Goal: Communication & Community: Answer question/provide support

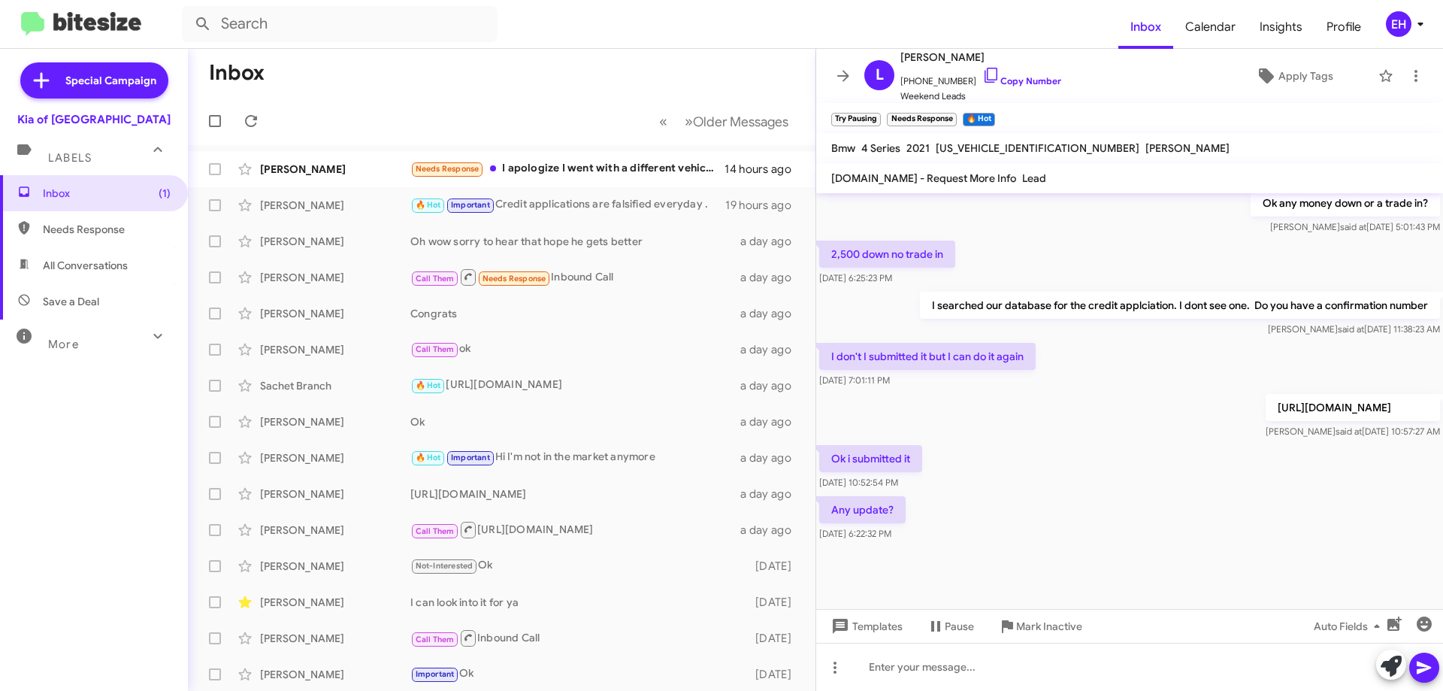
scroll to position [682, 0]
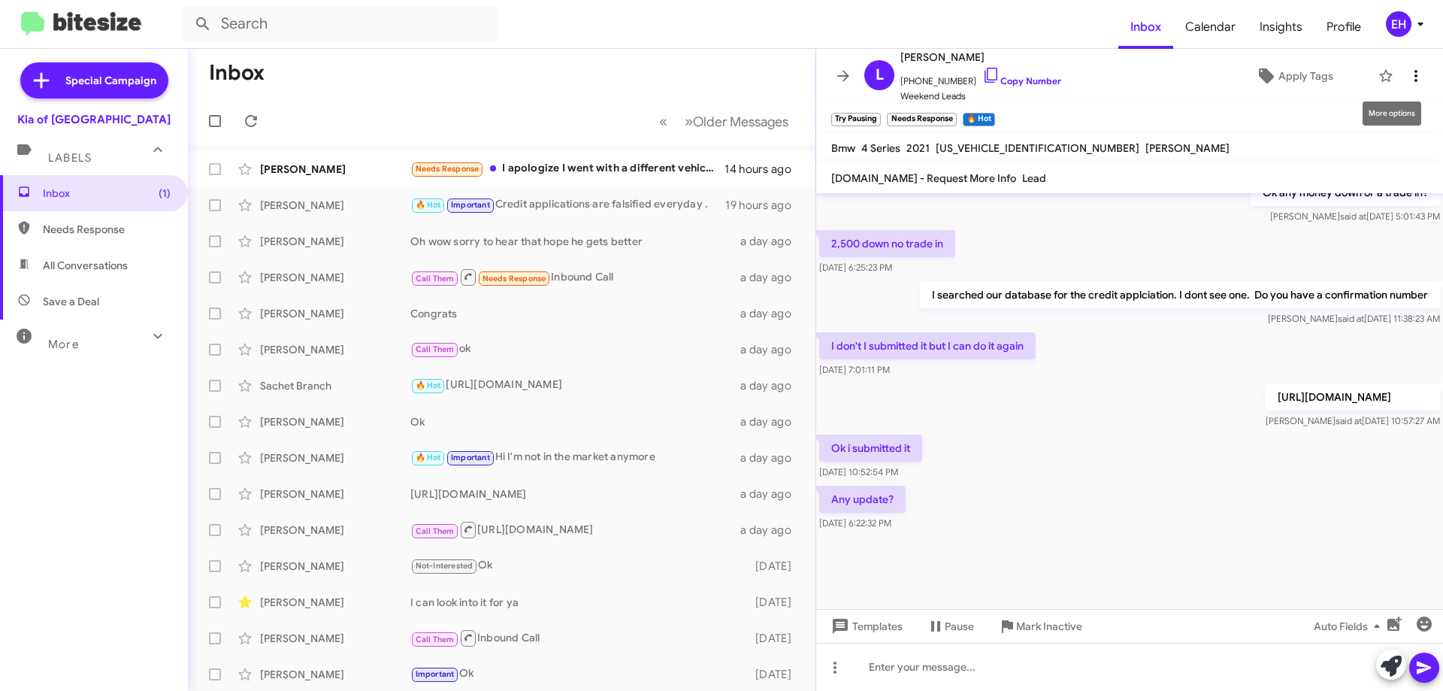
click at [1409, 77] on icon at bounding box center [1416, 76] width 18 height 18
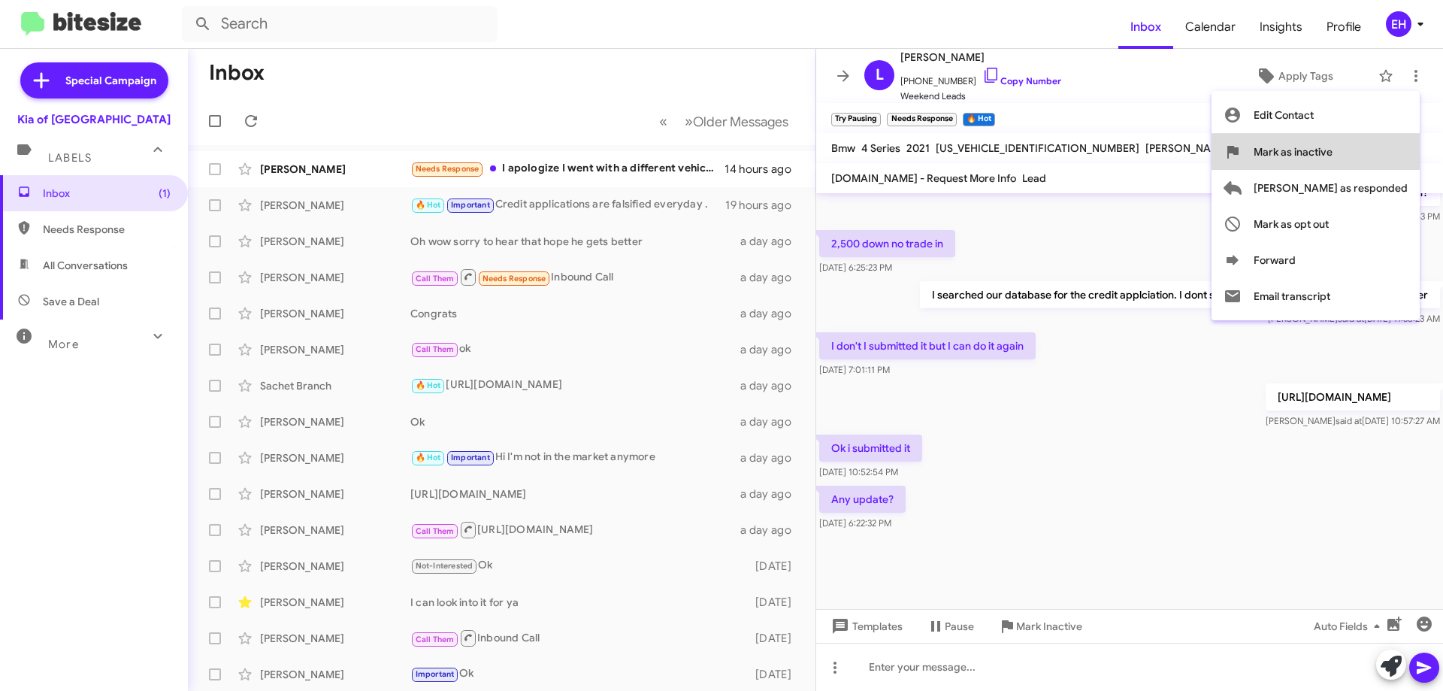
click at [1333, 150] on span "Mark as inactive" at bounding box center [1293, 152] width 79 height 36
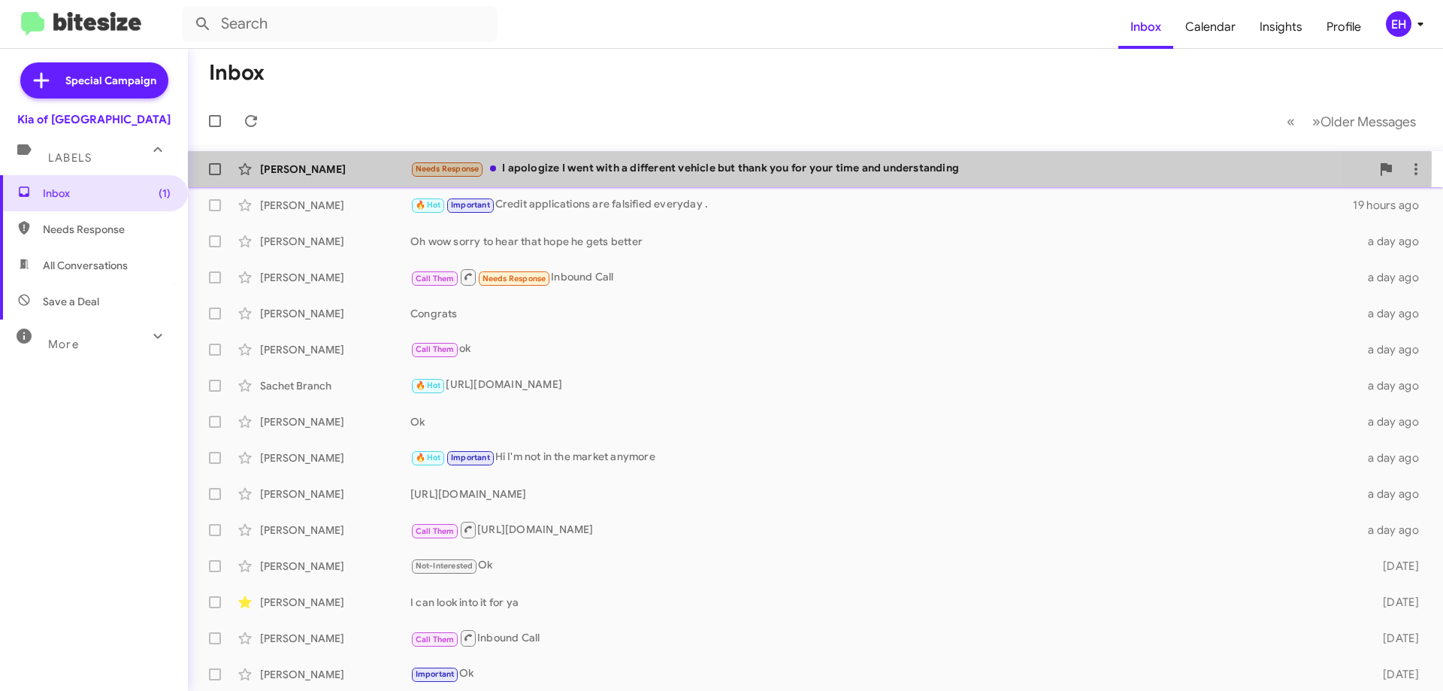
click at [623, 165] on div "Needs Response I apologize I went with a different vehicle but thank you for yo…" at bounding box center [890, 168] width 961 height 17
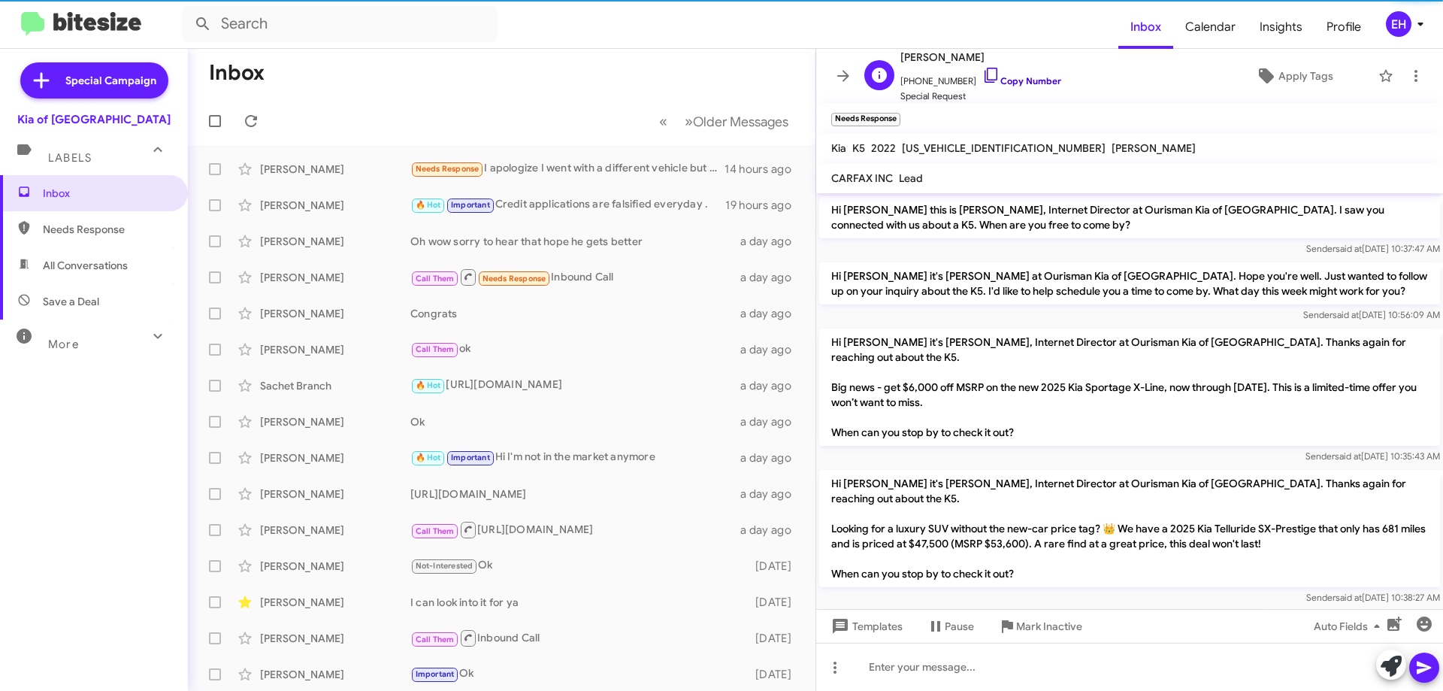
click at [1024, 84] on link "Copy Number" at bounding box center [1021, 80] width 79 height 11
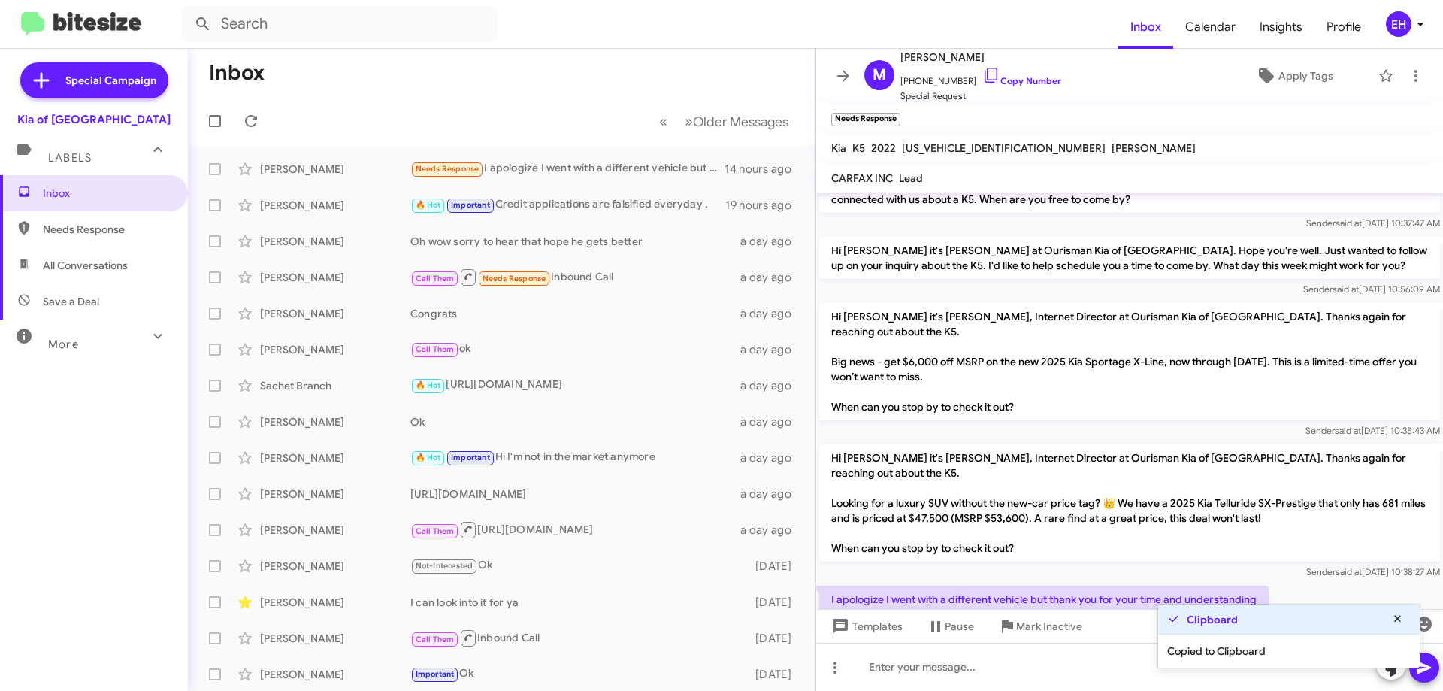
scroll to position [39, 0]
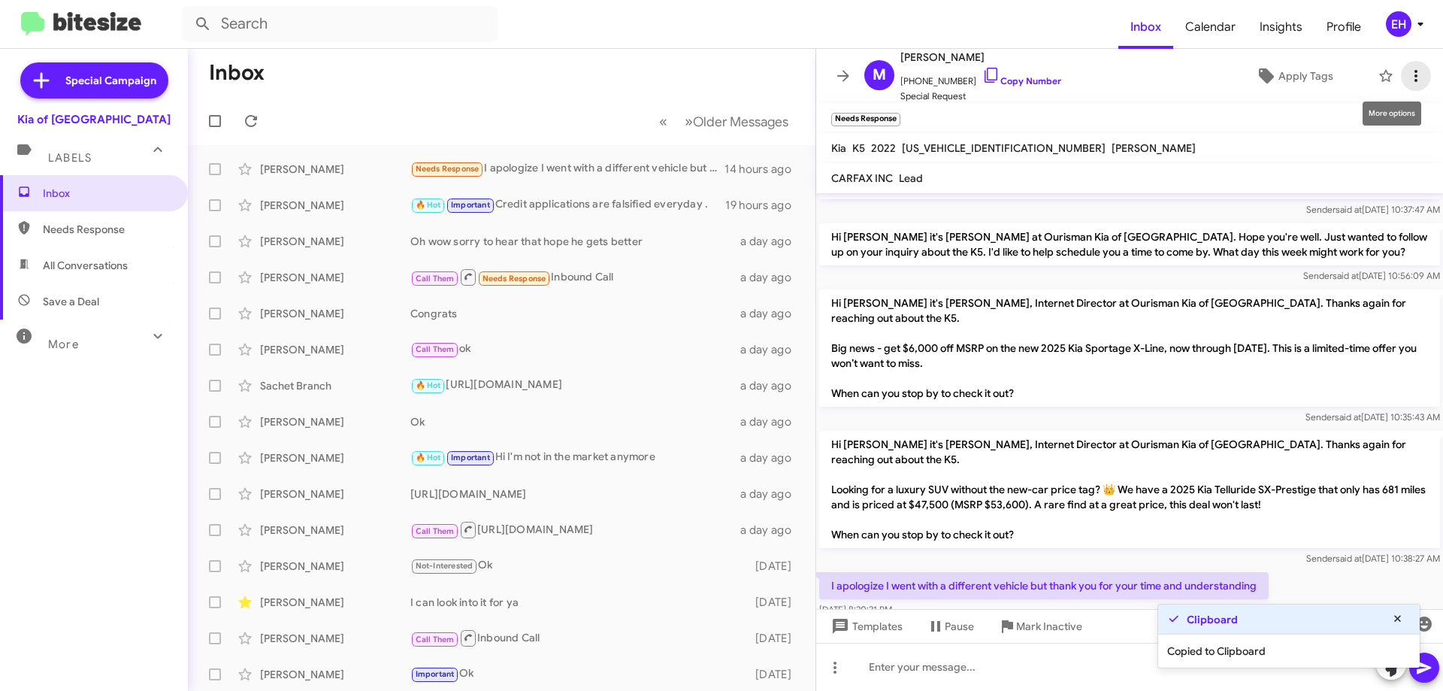
click at [1412, 70] on icon at bounding box center [1416, 76] width 18 height 18
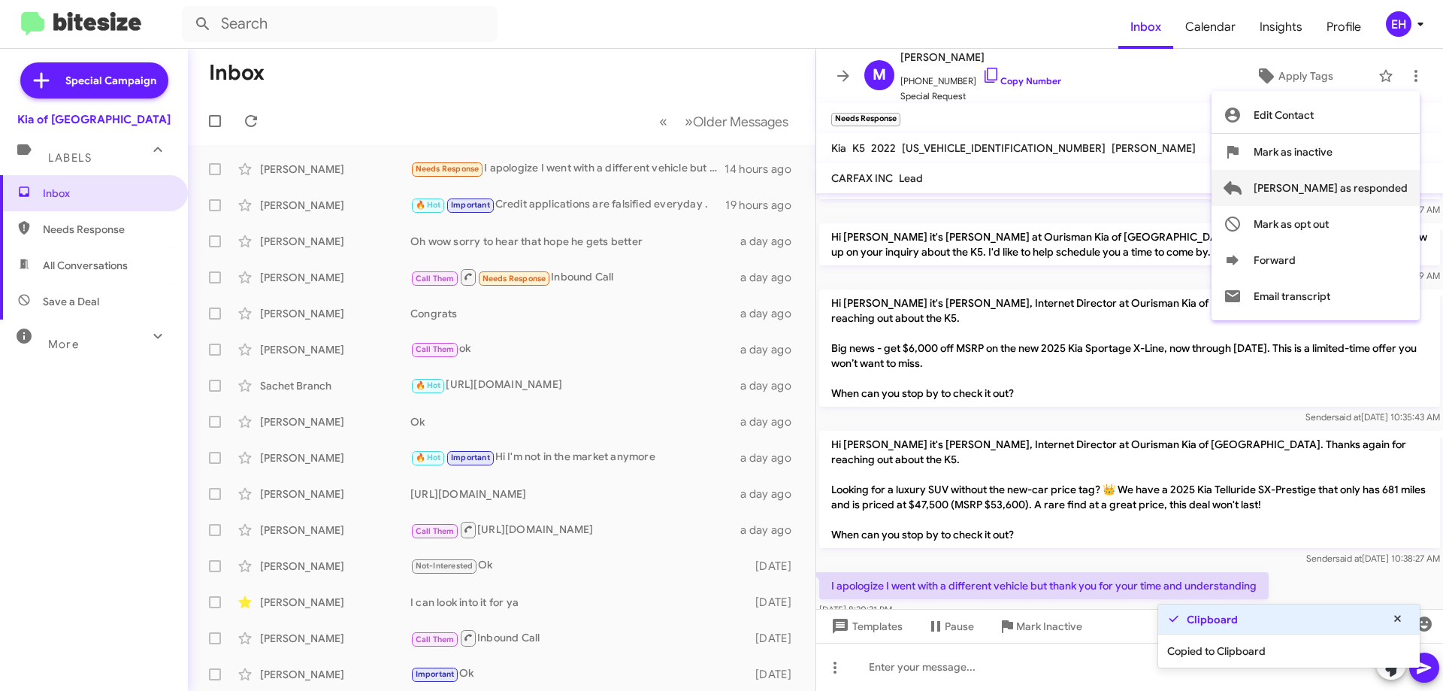
click at [1381, 180] on span "[PERSON_NAME] as responded" at bounding box center [1331, 188] width 154 height 36
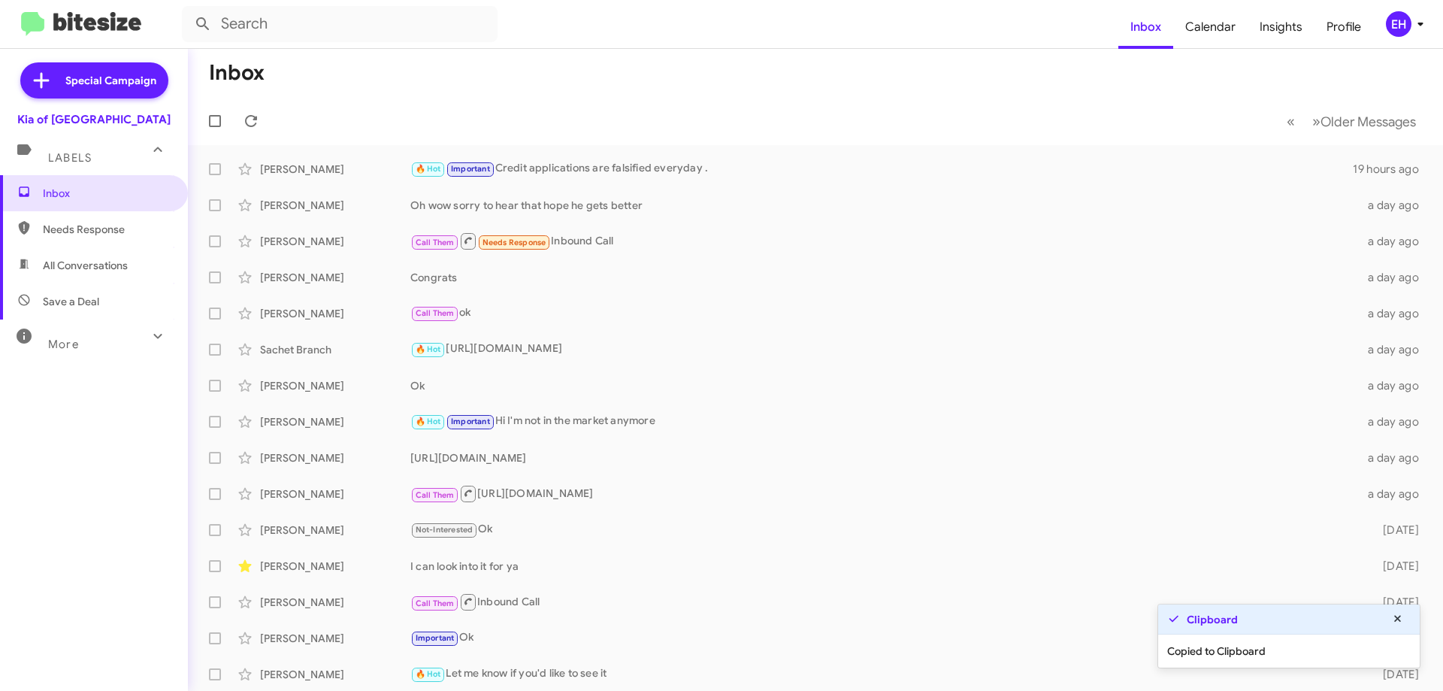
click at [53, 222] on span "Needs Response" at bounding box center [107, 229] width 128 height 15
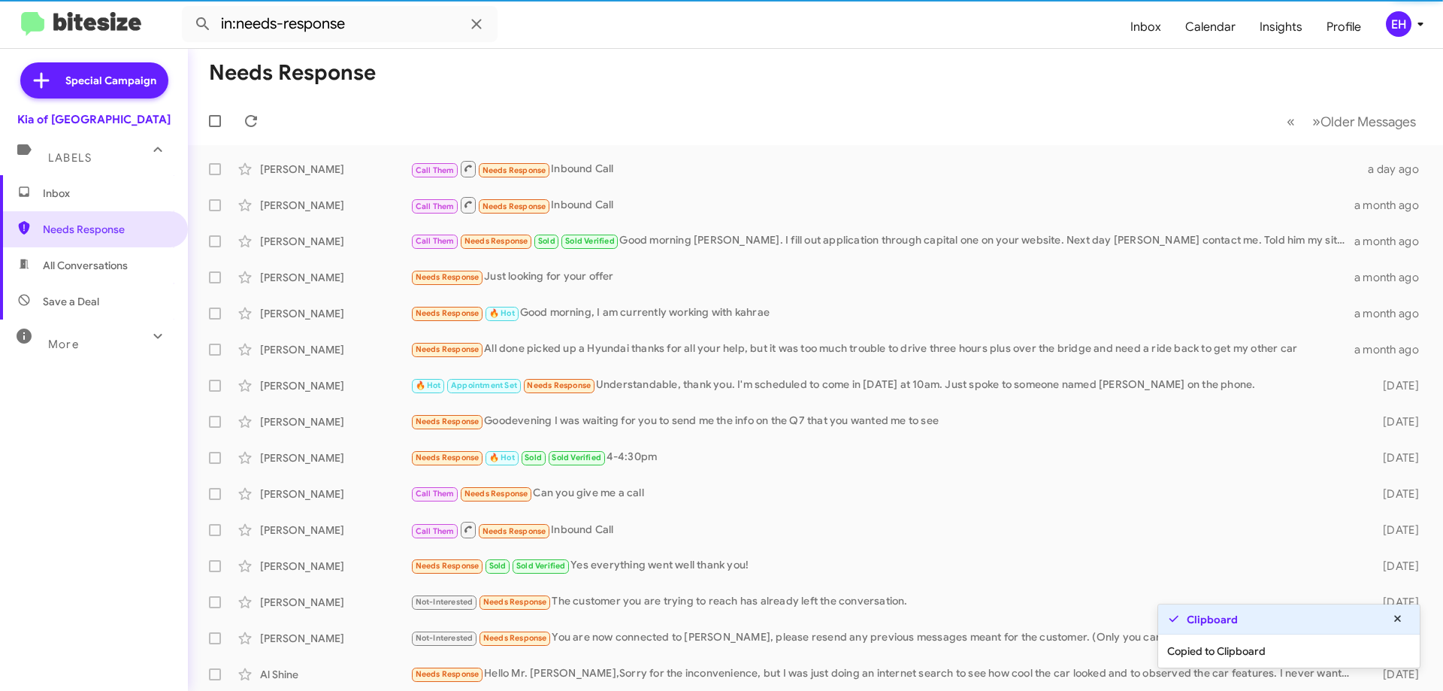
click at [66, 257] on span "All Conversations" at bounding box center [94, 265] width 188 height 36
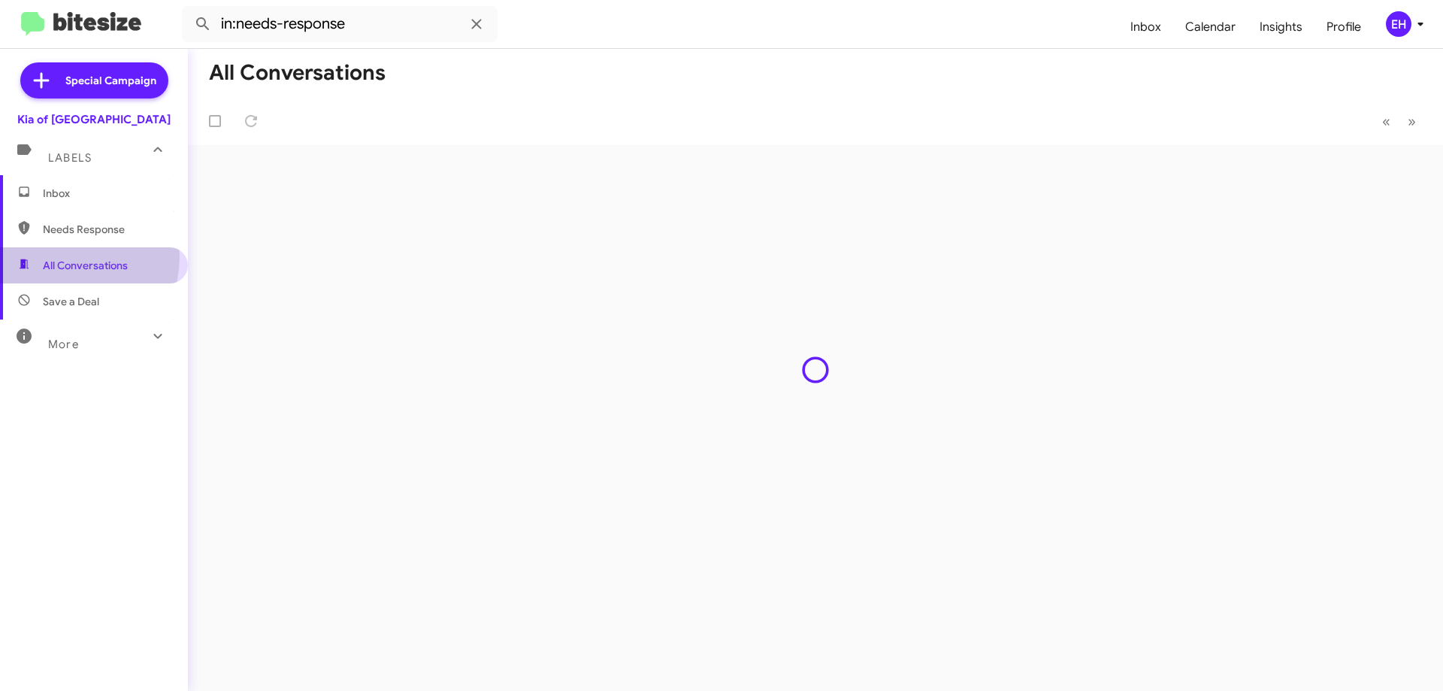
type input "in:all-conversations"
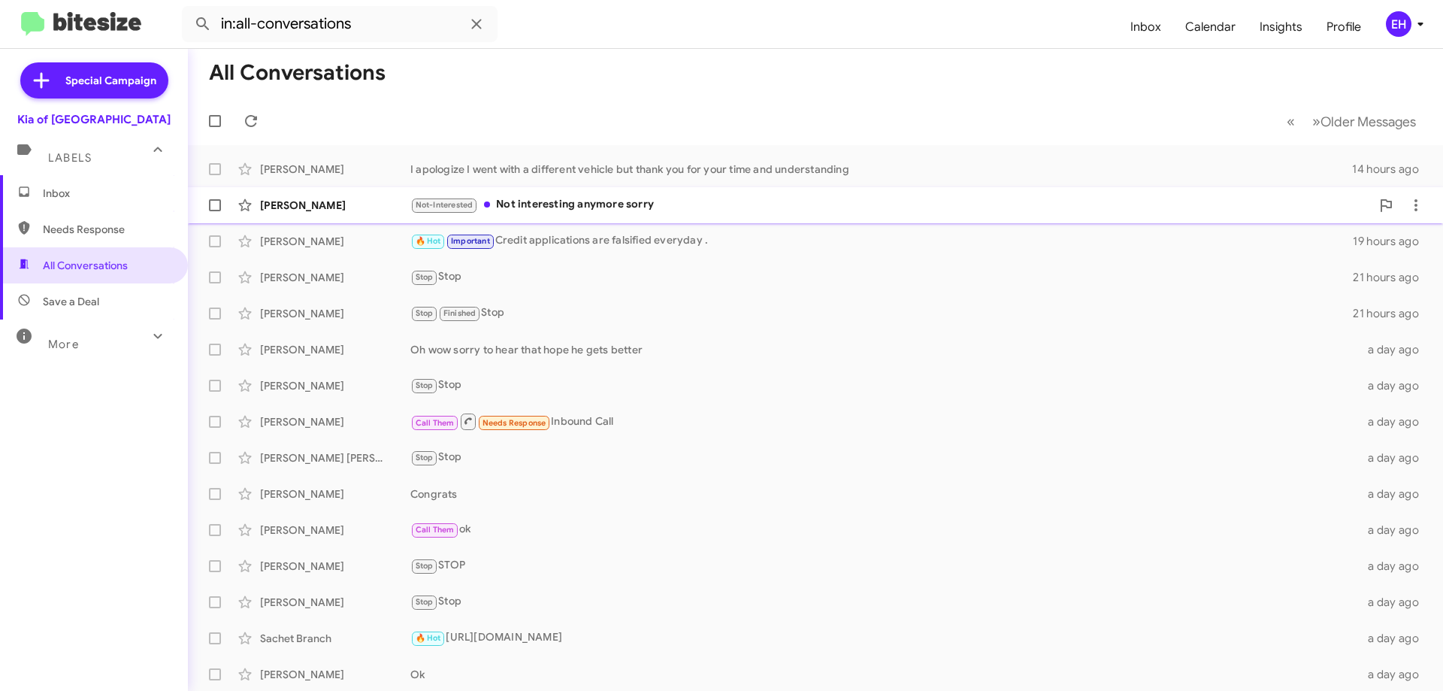
click at [616, 198] on div "Not-Interested Not interesting anymore sorry" at bounding box center [890, 204] width 961 height 17
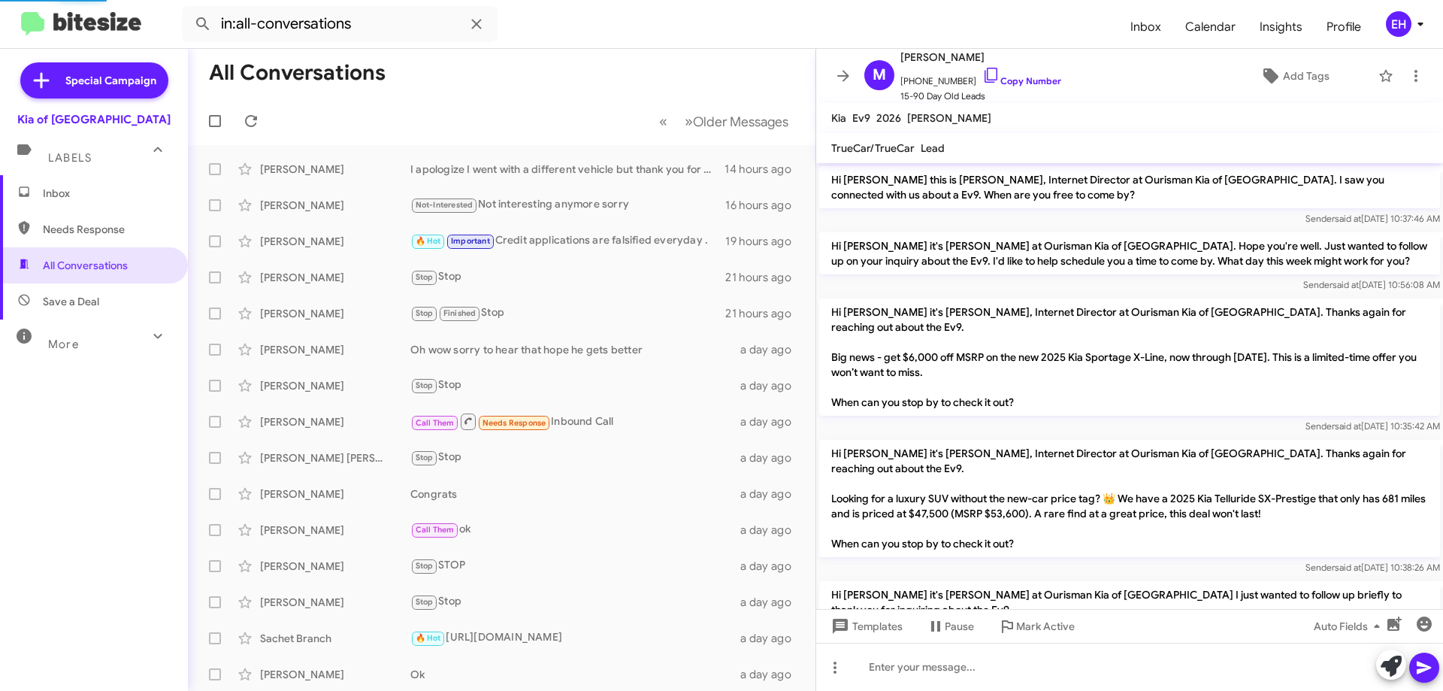
scroll to position [156, 0]
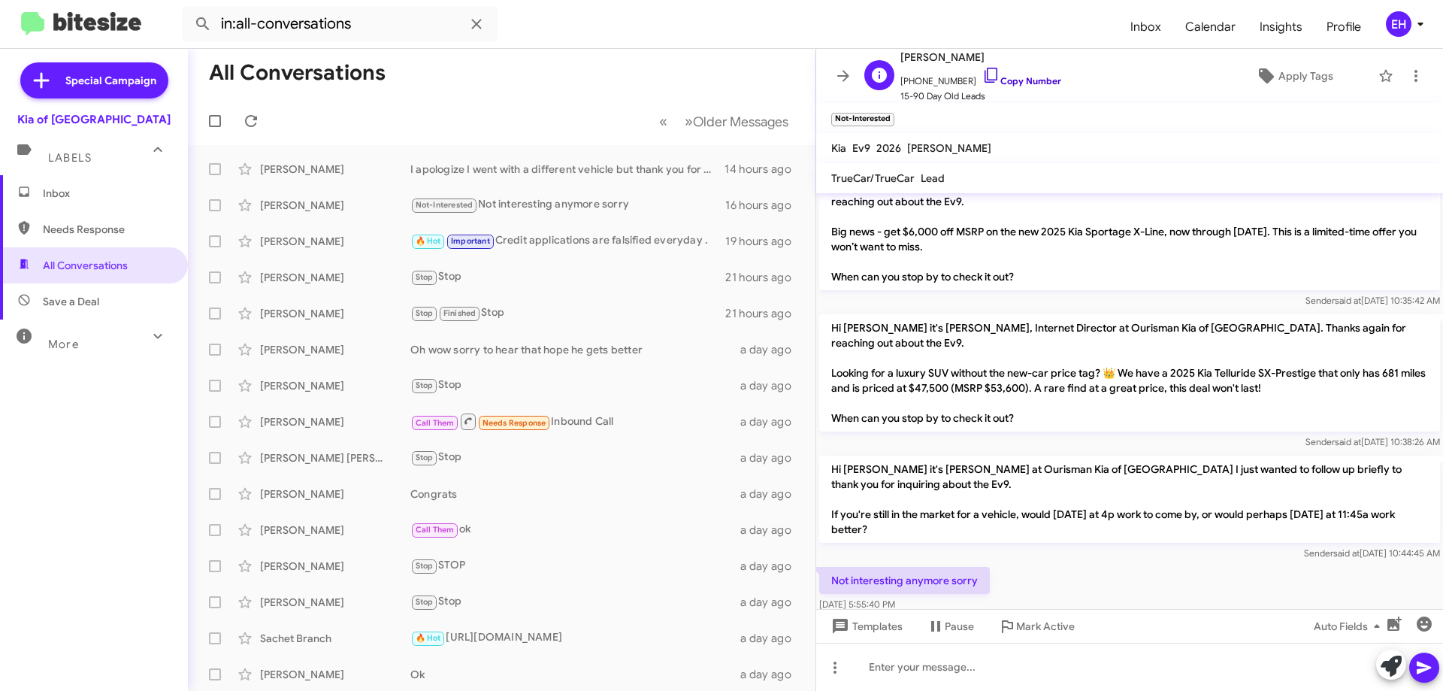
click at [1009, 77] on link "Copy Number" at bounding box center [1021, 80] width 79 height 11
click at [1412, 74] on icon at bounding box center [1416, 76] width 18 height 18
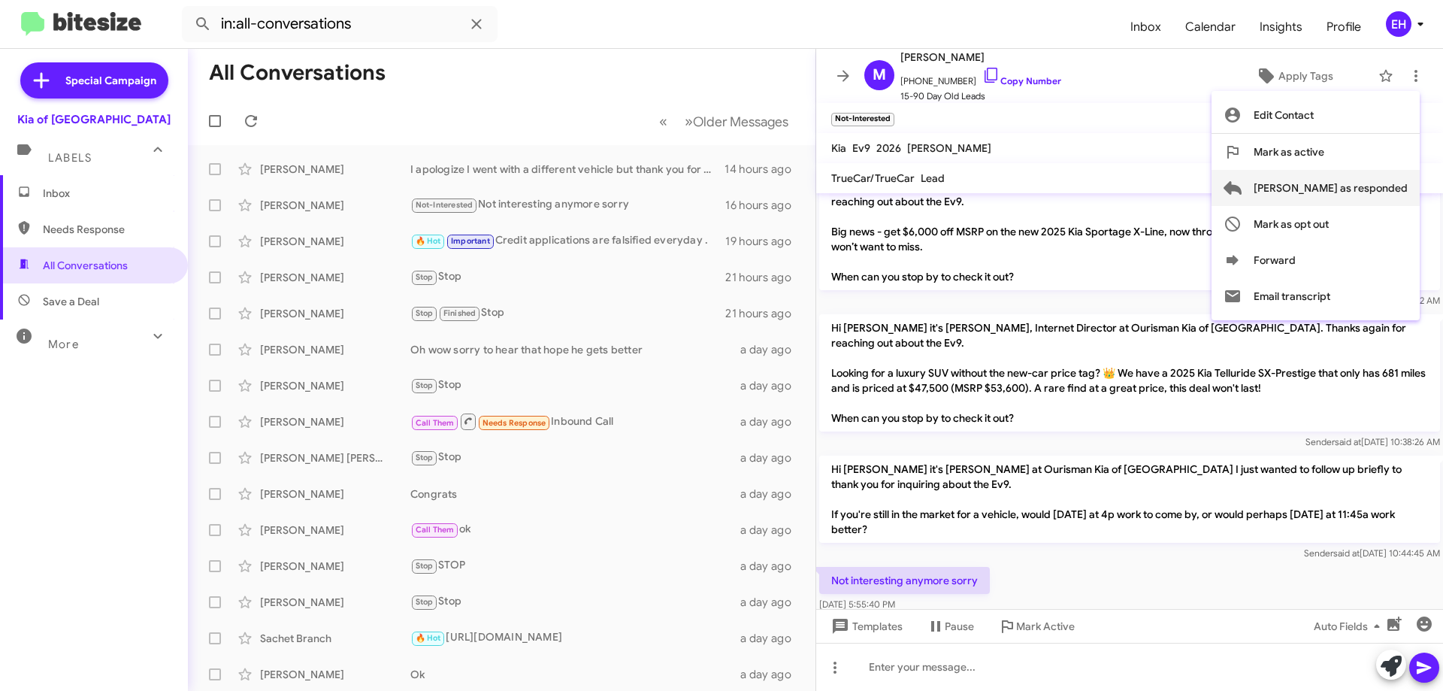
click at [1368, 195] on span "[PERSON_NAME] as responded" at bounding box center [1331, 188] width 154 height 36
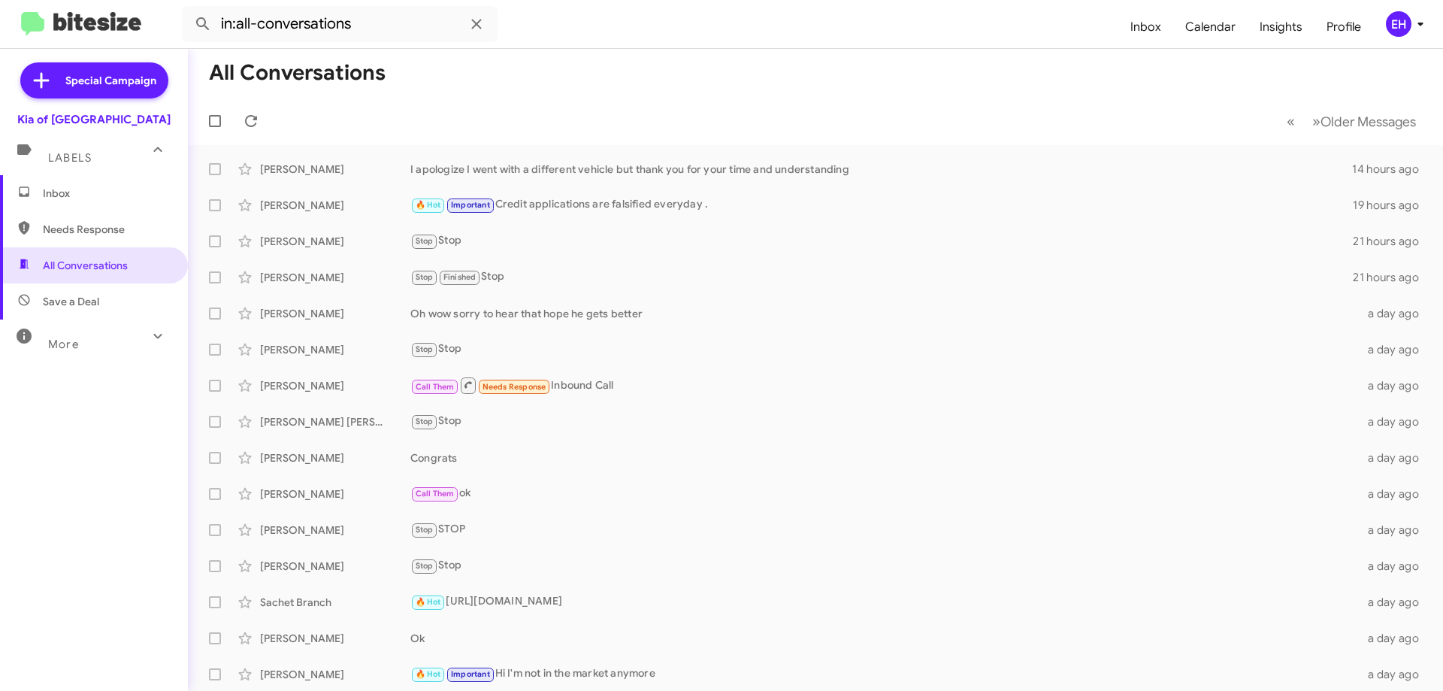
click at [87, 204] on span "Inbox" at bounding box center [94, 193] width 188 height 36
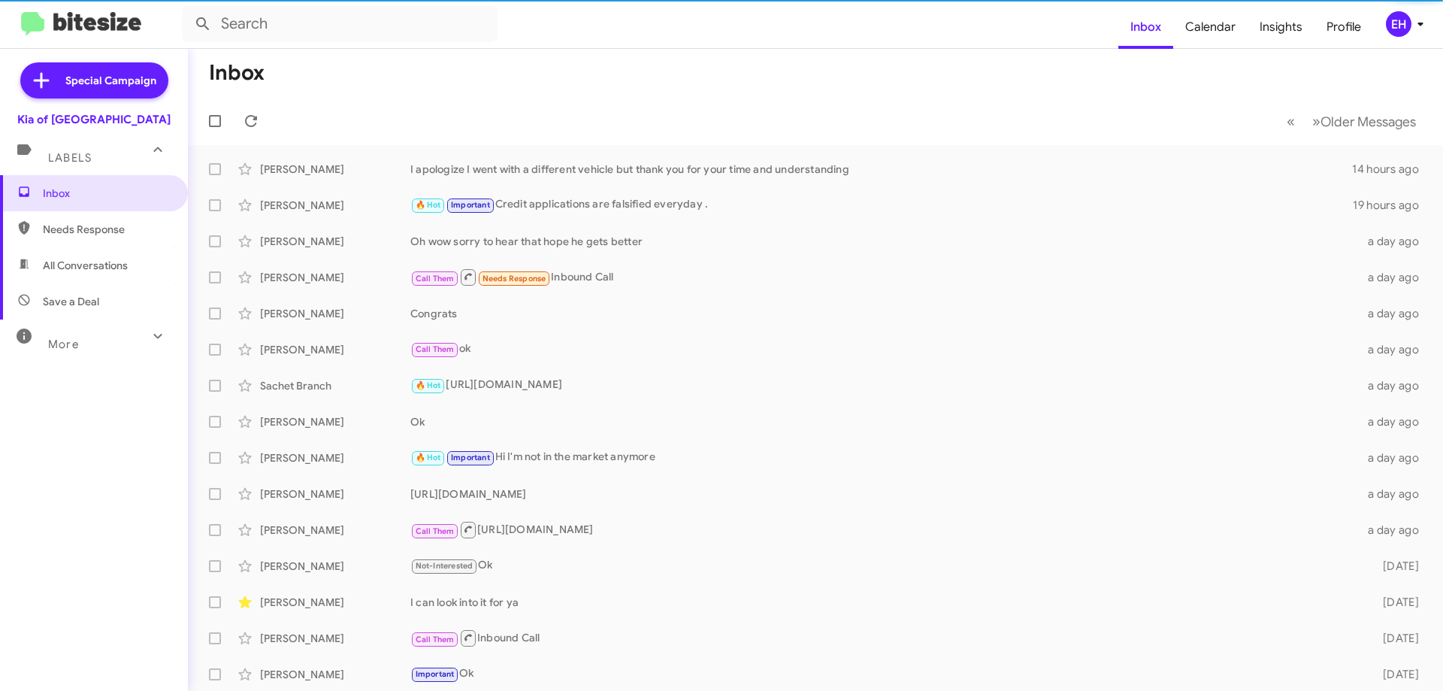
click at [87, 233] on span "Needs Response" at bounding box center [107, 229] width 128 height 15
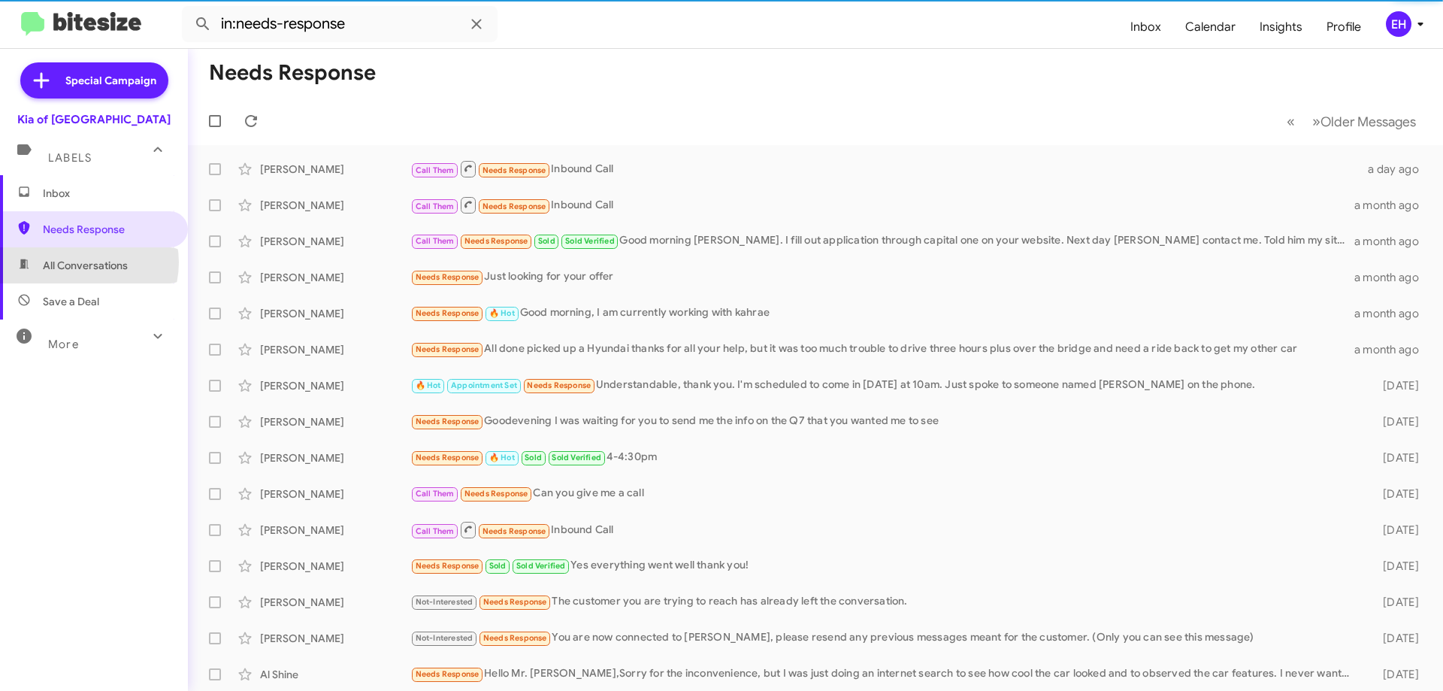
click at [82, 262] on span "All Conversations" at bounding box center [85, 265] width 85 height 15
type input "in:all-conversations"
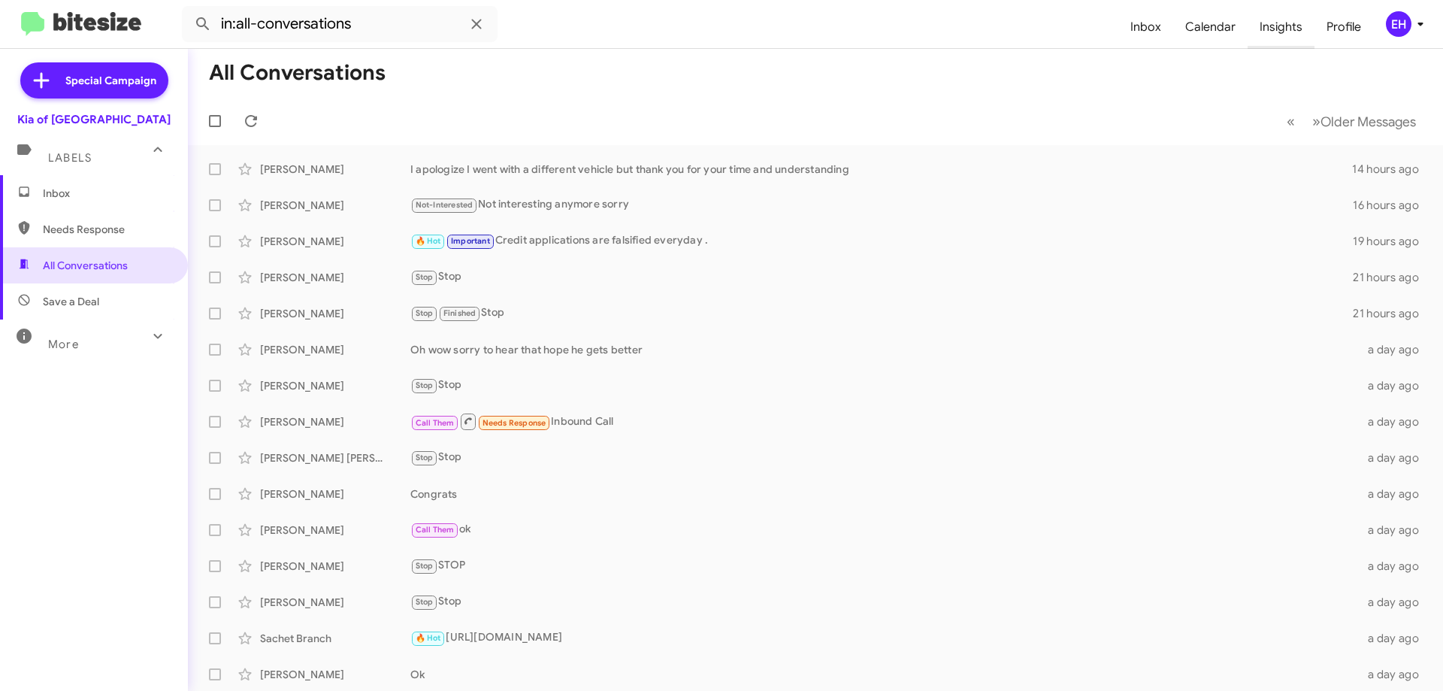
click at [1281, 29] on span "Insights" at bounding box center [1281, 27] width 67 height 44
